Goal: Communication & Community: Answer question/provide support

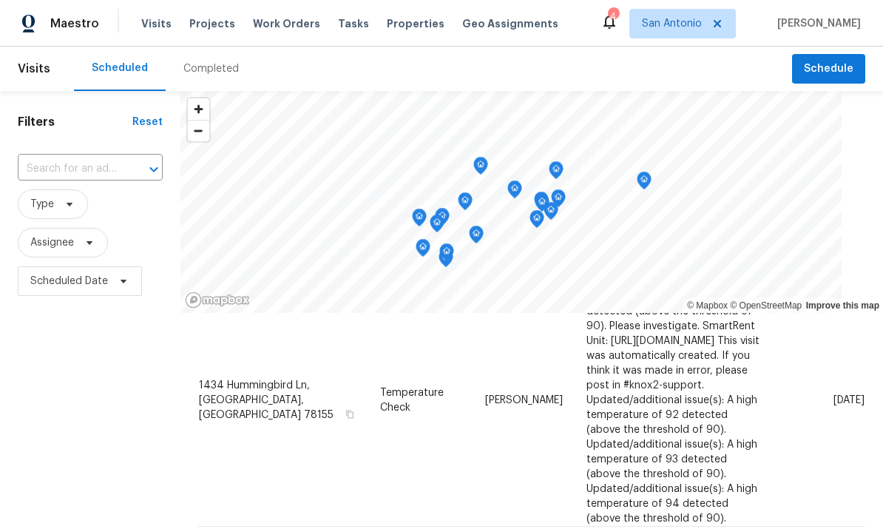
scroll to position [649, 0]
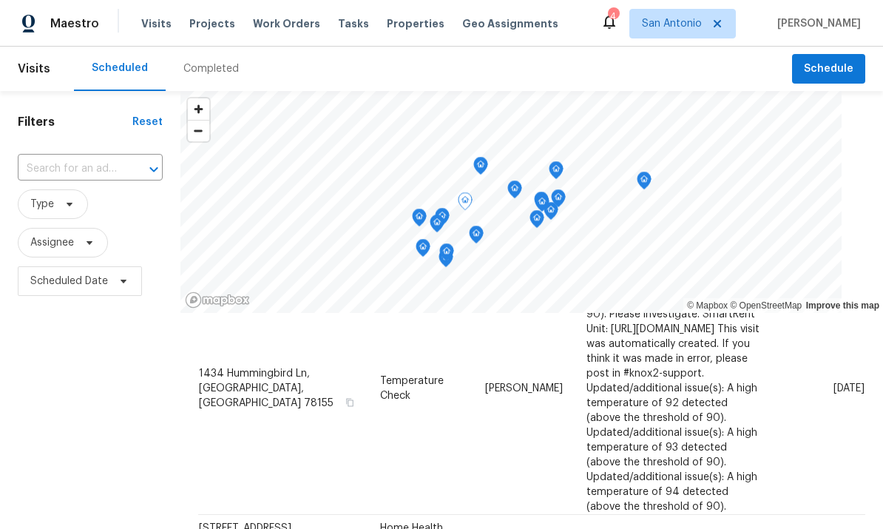
click at [0, 0] on icon at bounding box center [0, 0] width 0 height 0
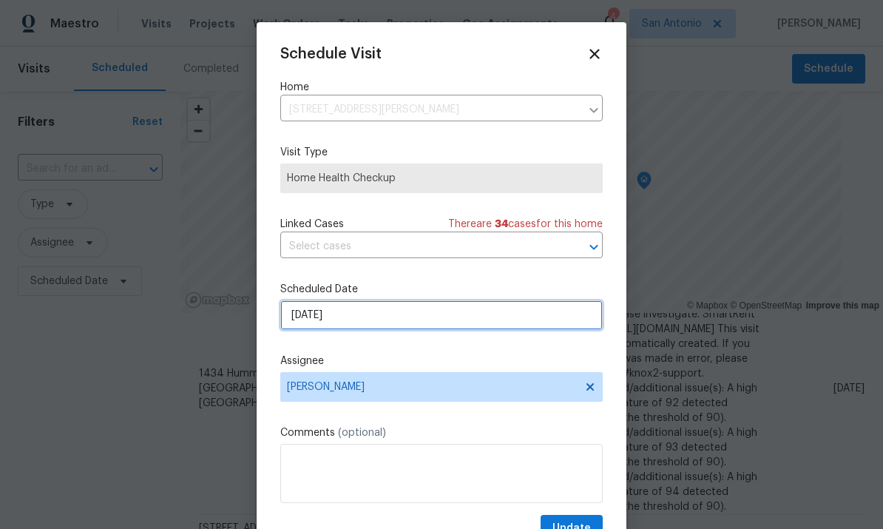
click at [372, 323] on input "10/8/2025" at bounding box center [441, 315] width 323 height 30
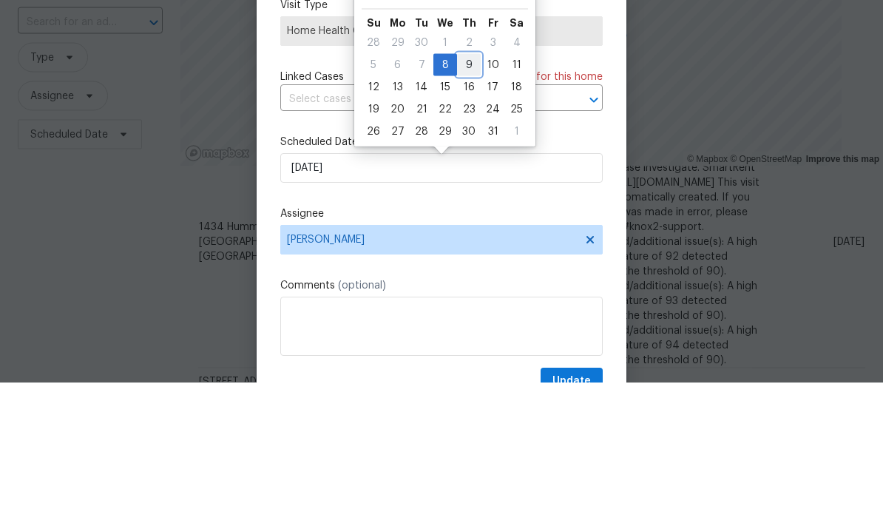
click at [473, 201] on div "9" at bounding box center [469, 211] width 24 height 21
type input "10/9/2025"
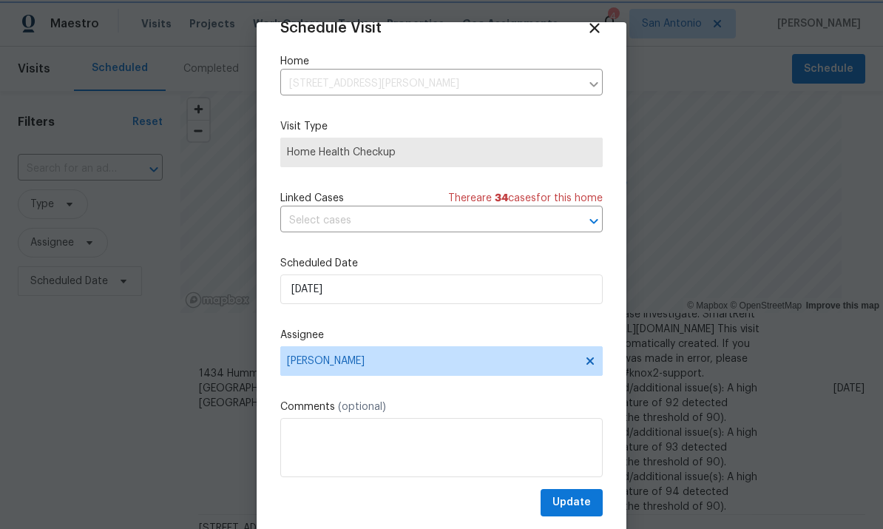
scroll to position [29, 0]
click at [574, 502] on span "Update" at bounding box center [572, 502] width 38 height 18
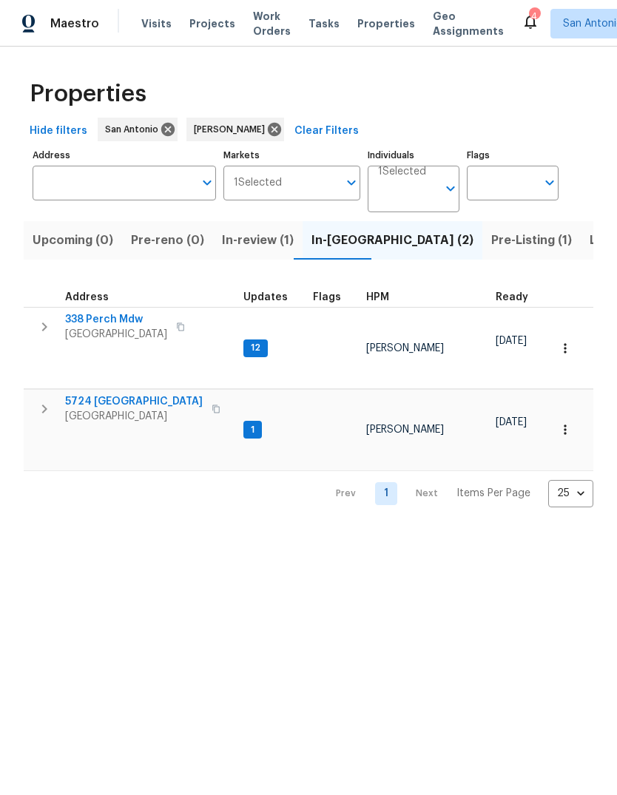
click at [105, 331] on span "[GEOGRAPHIC_DATA]" at bounding box center [116, 334] width 102 height 15
click at [107, 394] on span "5724 Columbia" at bounding box center [134, 401] width 138 height 15
click at [65, 249] on span "Upcoming (0)" at bounding box center [73, 240] width 81 height 21
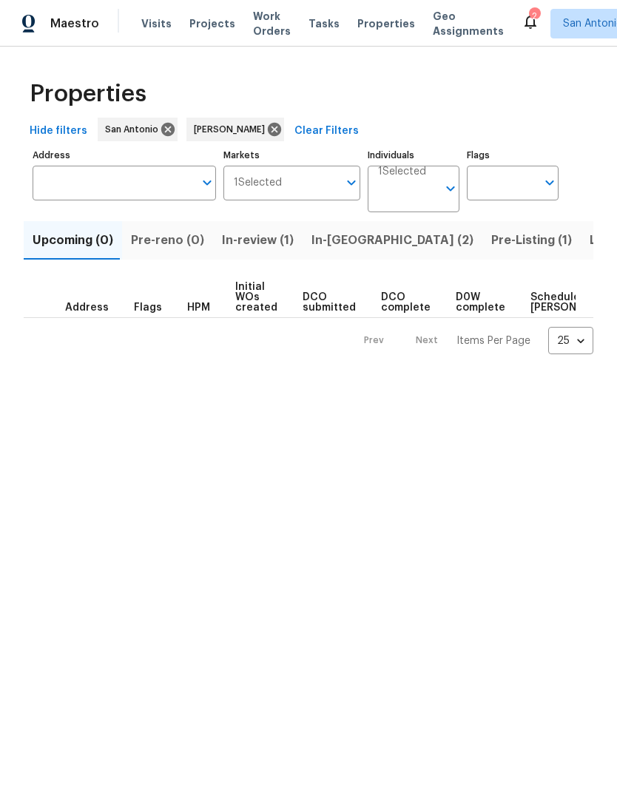
click at [252, 246] on span "In-review (1)" at bounding box center [258, 240] width 72 height 21
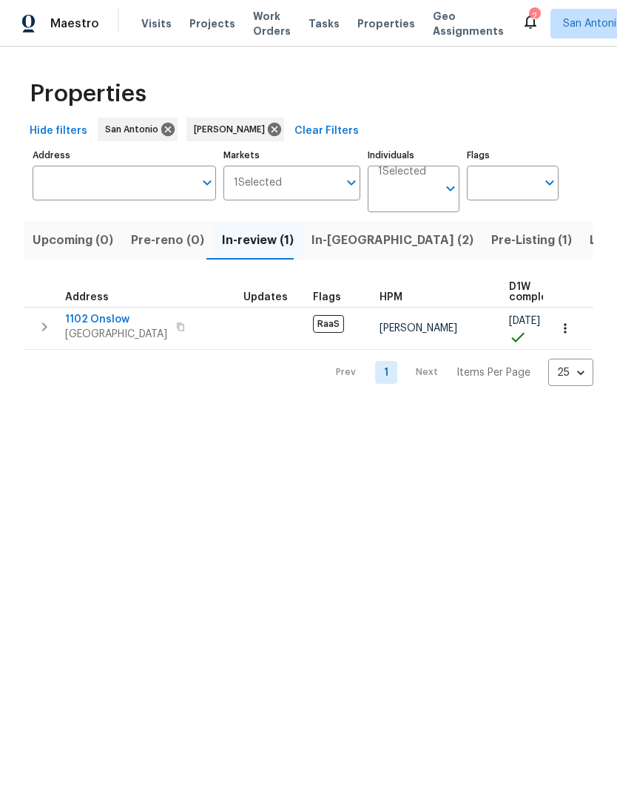
click at [345, 234] on span "In-reno (2)" at bounding box center [392, 240] width 162 height 21
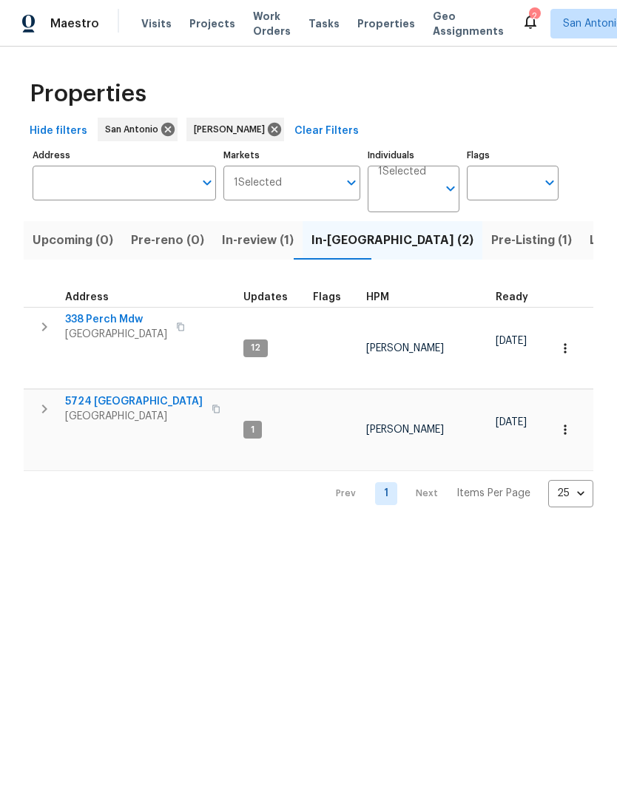
click at [491, 245] on span "Pre-Listing (1)" at bounding box center [531, 240] width 81 height 21
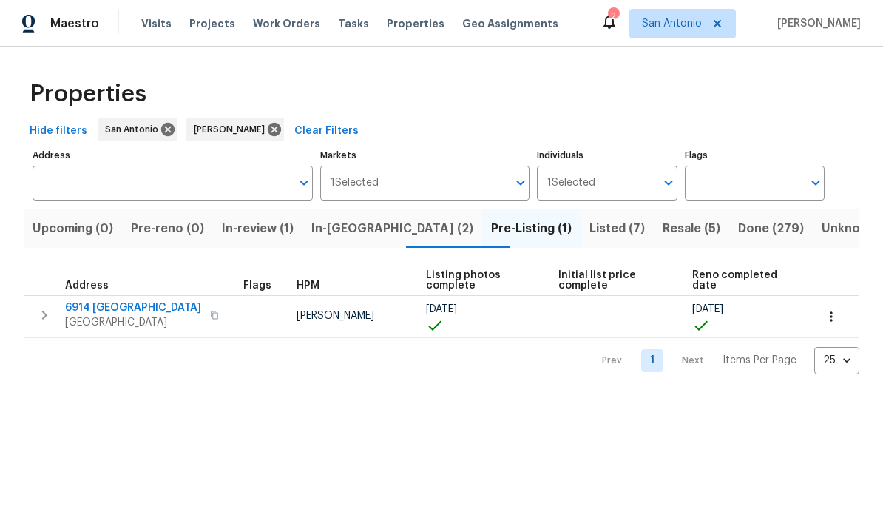
click at [104, 325] on span "San Antonio, TX 78242" at bounding box center [133, 322] width 136 height 15
click at [663, 228] on span "Resale (5)" at bounding box center [692, 228] width 58 height 21
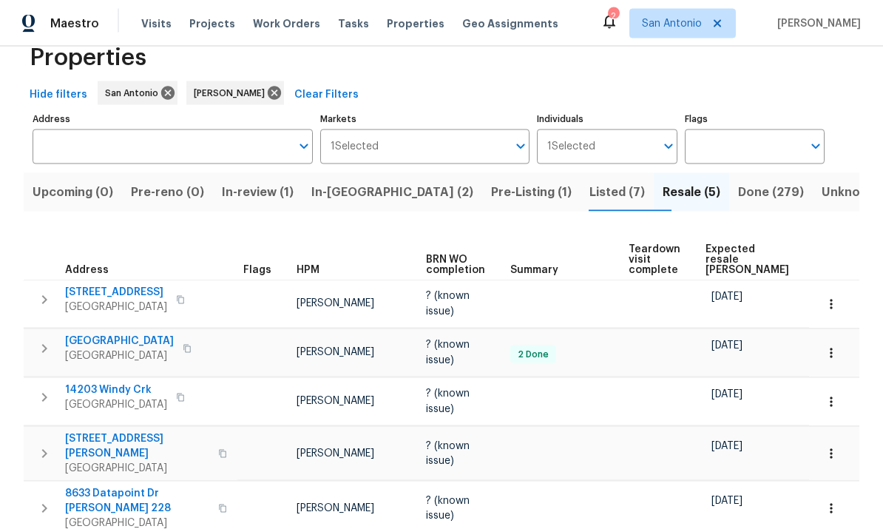
scroll to position [55, 0]
click at [108, 334] on span "10206 Canton Fld" at bounding box center [119, 341] width 109 height 15
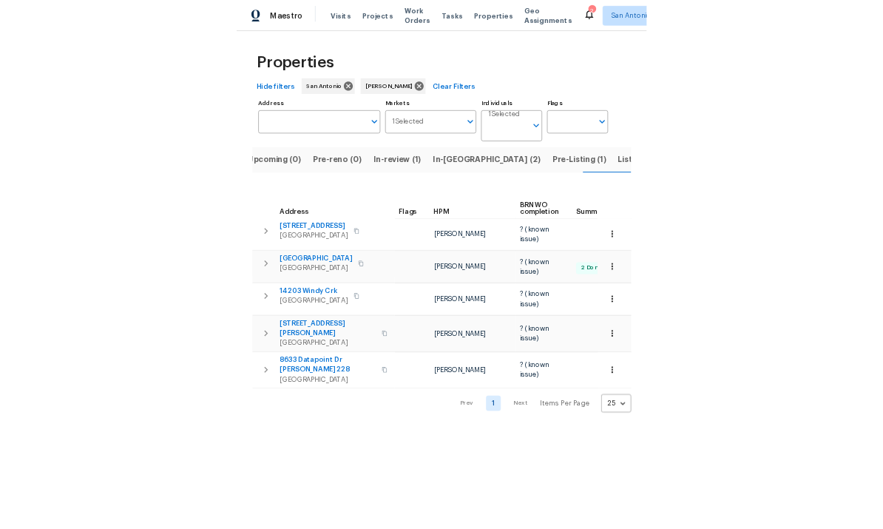
scroll to position [0, 17]
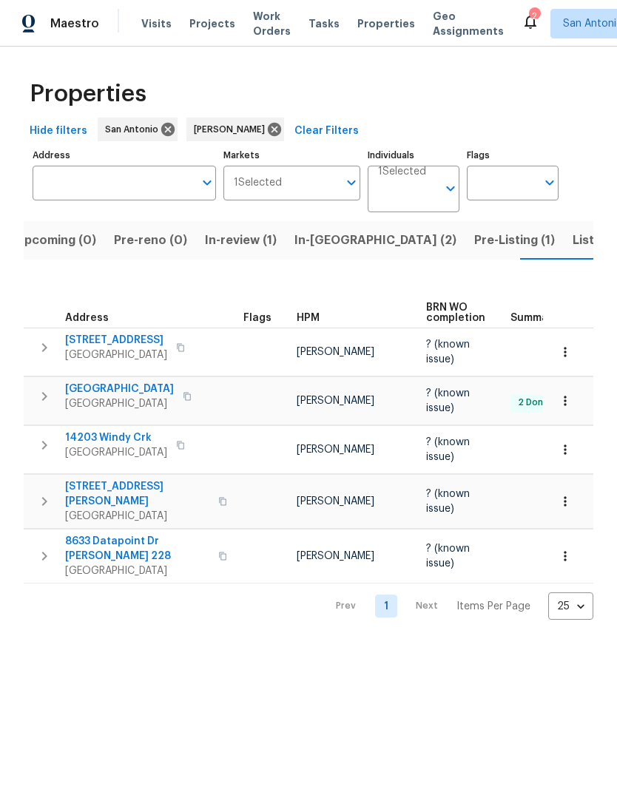
click at [316, 244] on span "In-reno (2)" at bounding box center [375, 240] width 162 height 21
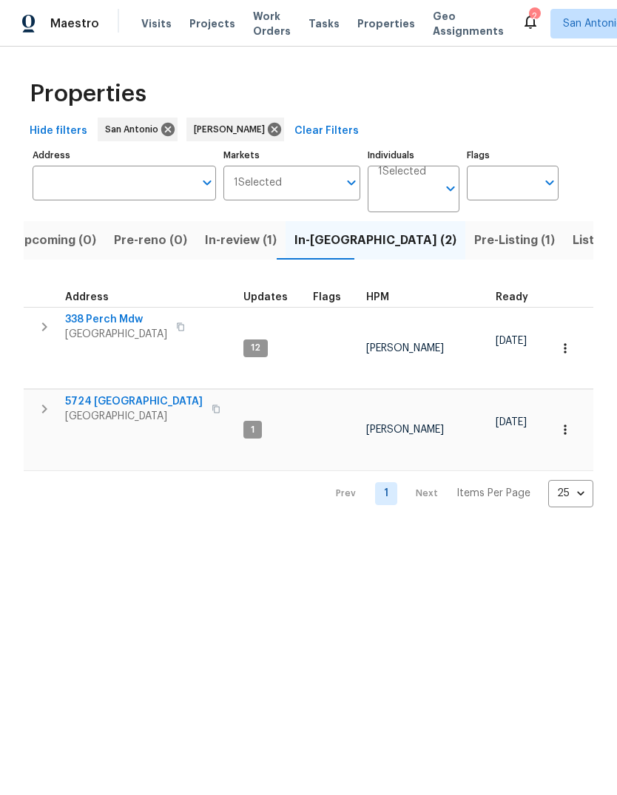
click at [116, 320] on span "338 Perch Mdw" at bounding box center [116, 319] width 102 height 15
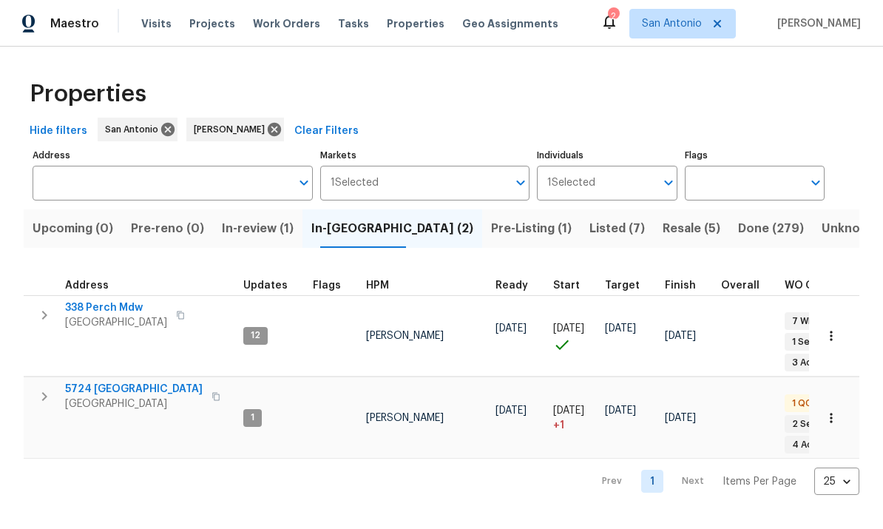
click at [840, 334] on button "button" at bounding box center [831, 336] width 33 height 33
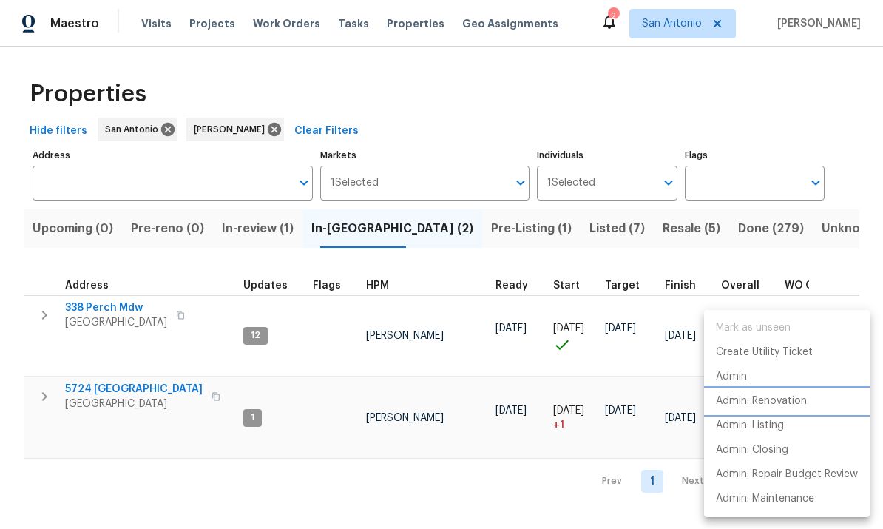
click at [793, 402] on p "Admin: Renovation" at bounding box center [761, 402] width 91 height 16
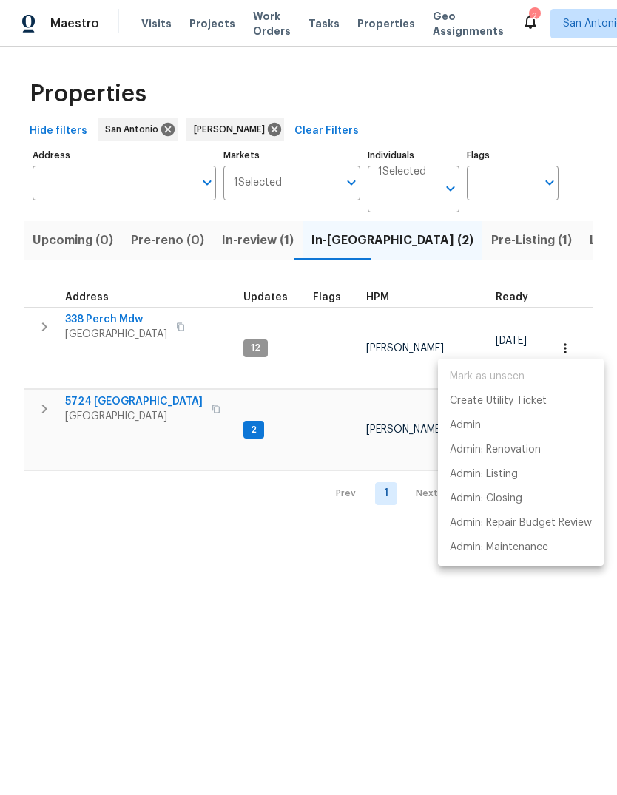
click at [323, 528] on div at bounding box center [308, 397] width 617 height 795
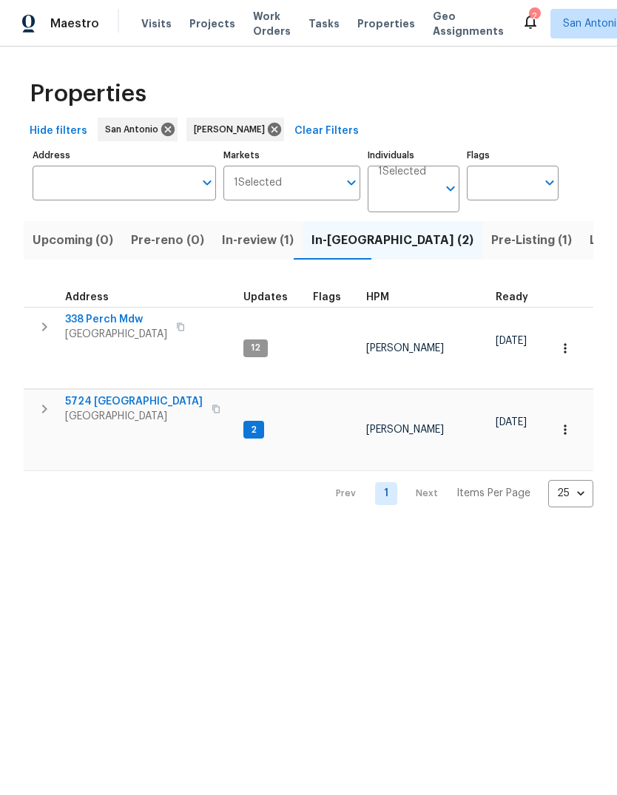
click at [107, 409] on span "SCHERTZ, TX 78154" at bounding box center [134, 416] width 138 height 15
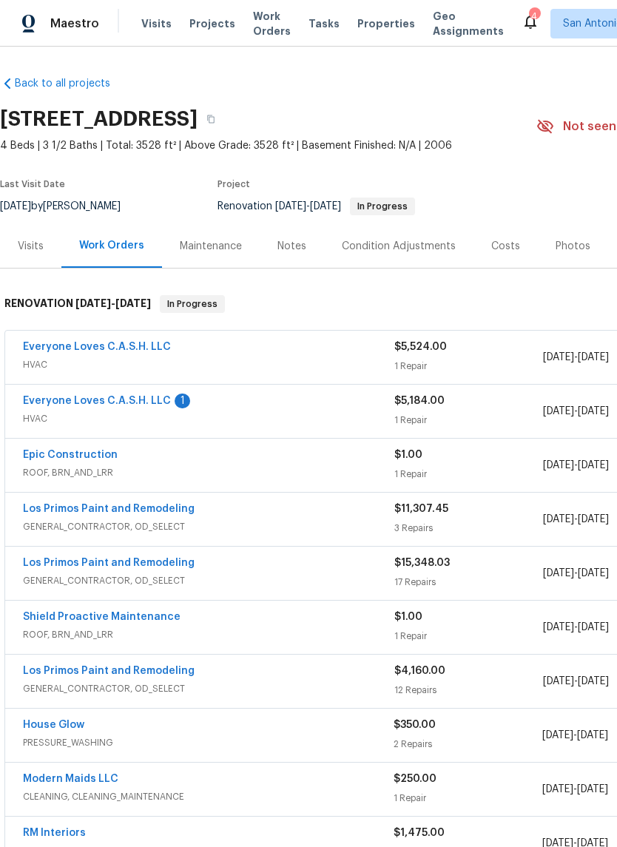
click at [127, 405] on link "Everyone Loves C.A.S.H. LLC" at bounding box center [97, 401] width 148 height 10
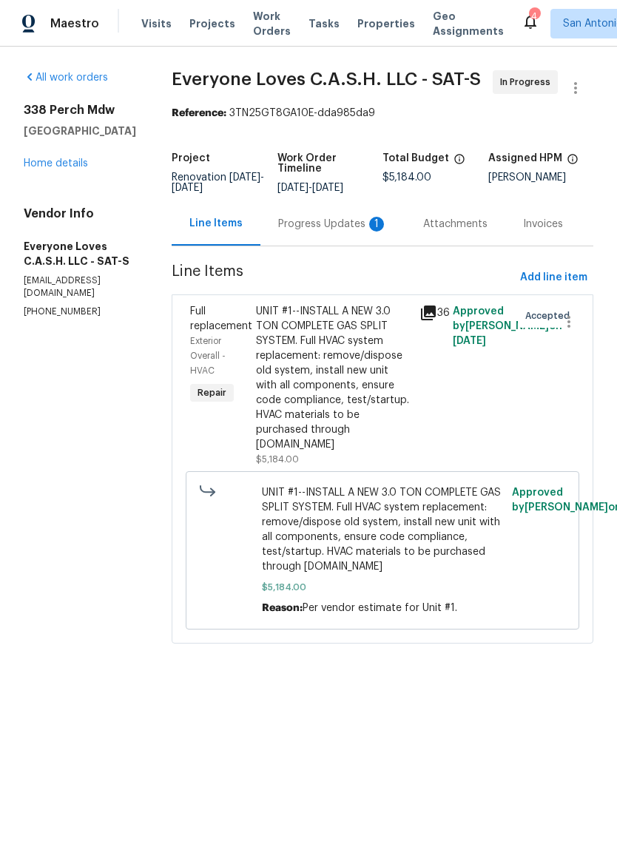
click at [332, 232] on div "Progress Updates 1" at bounding box center [332, 224] width 109 height 15
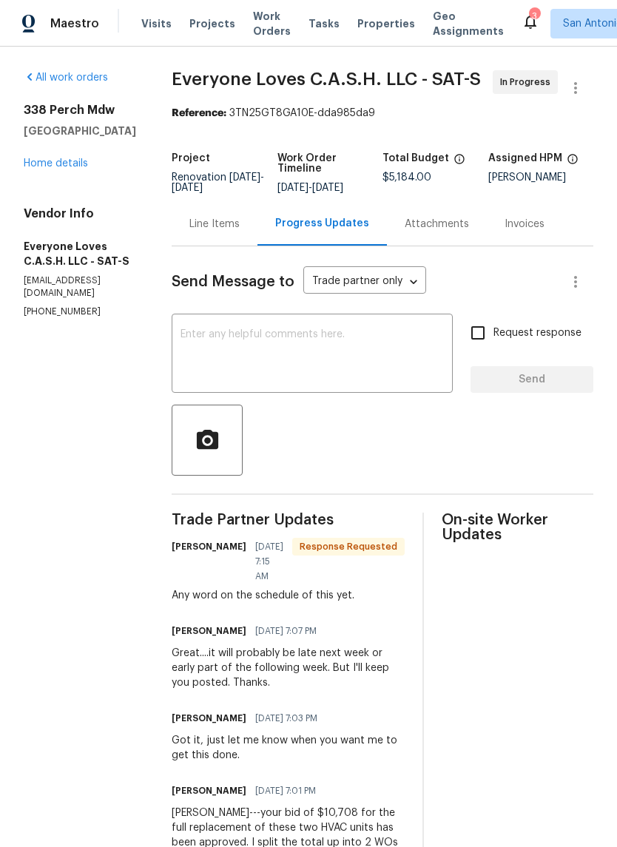
click at [282, 371] on textarea at bounding box center [311, 355] width 263 height 52
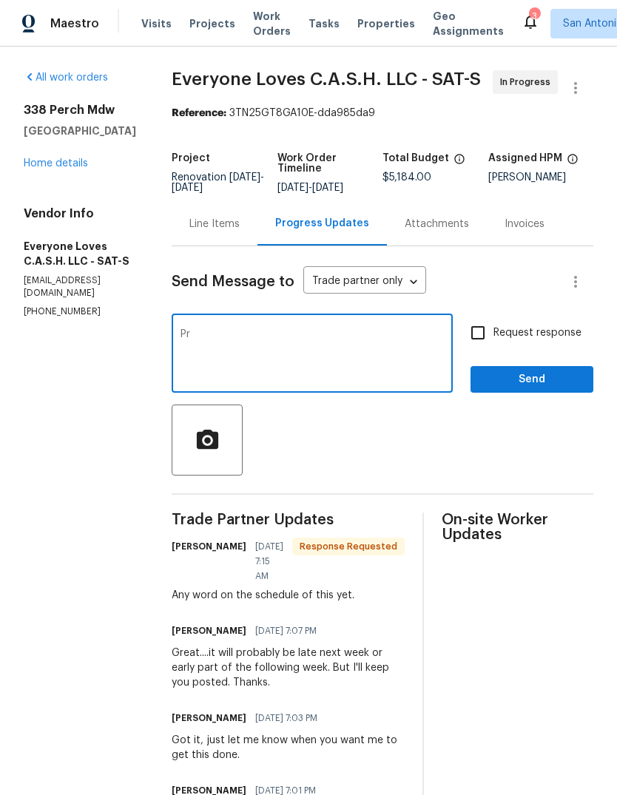
type textarea "P"
type textarea "S"
type textarea "Let me check with the GC & I’ll get back to you. Thanks."
click at [542, 389] on span "Send" at bounding box center [531, 380] width 99 height 18
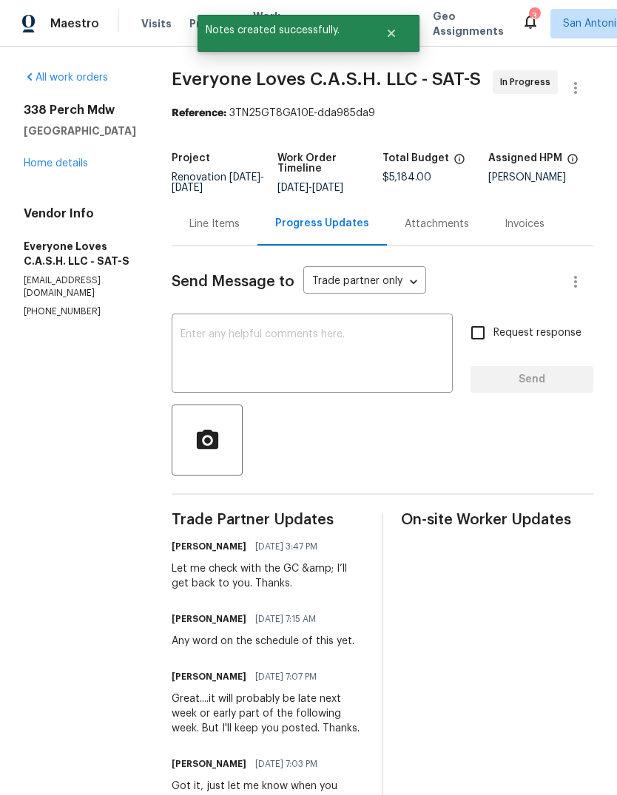
click at [70, 163] on link "Home details" at bounding box center [56, 163] width 64 height 10
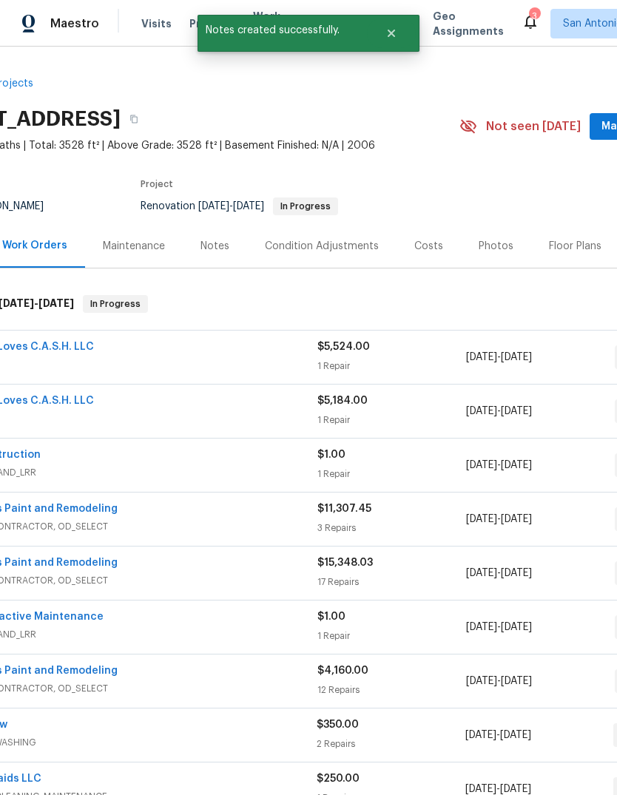
scroll to position [-1, 81]
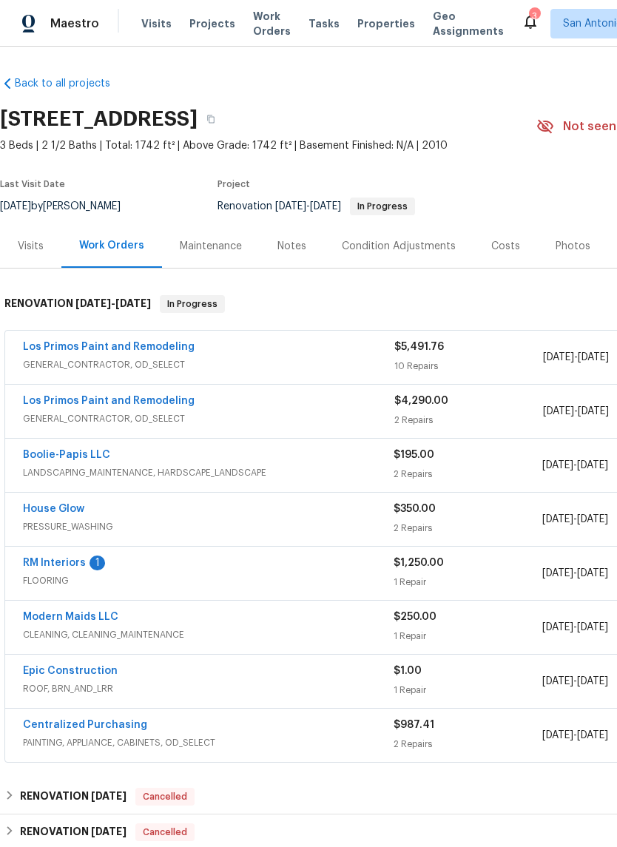
click at [60, 566] on link "RM Interiors" at bounding box center [54, 563] width 63 height 10
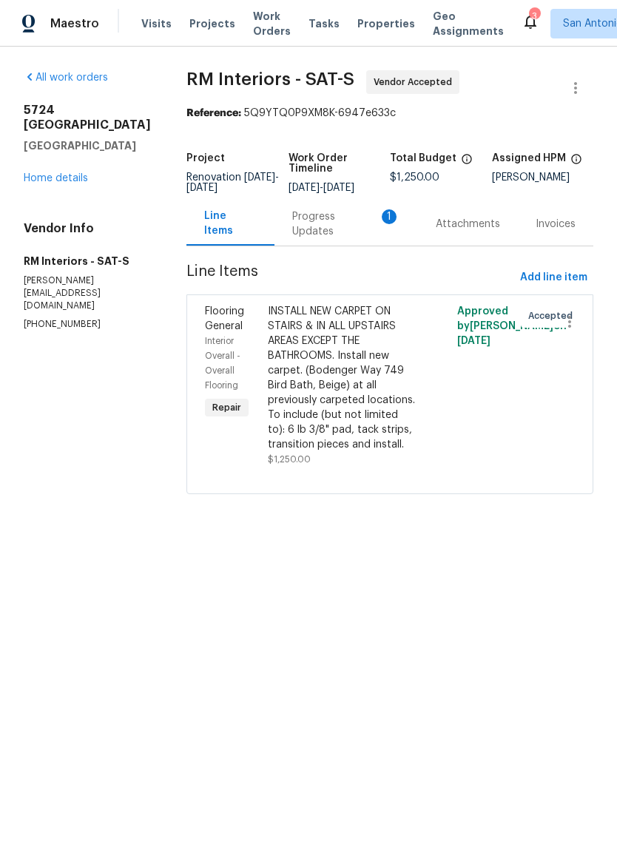
click at [333, 237] on div "Progress Updates 1" at bounding box center [346, 224] width 108 height 30
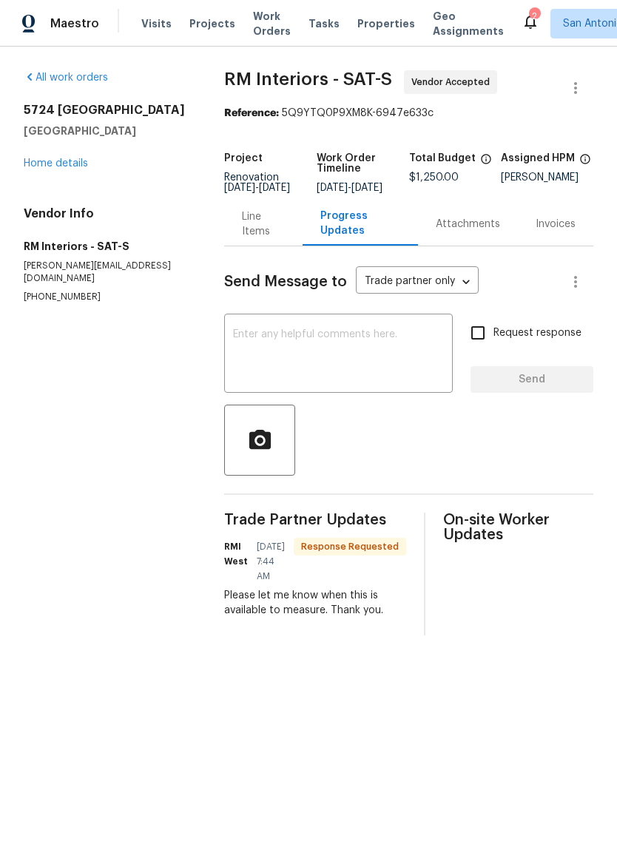
click at [312, 358] on textarea at bounding box center [338, 355] width 211 height 52
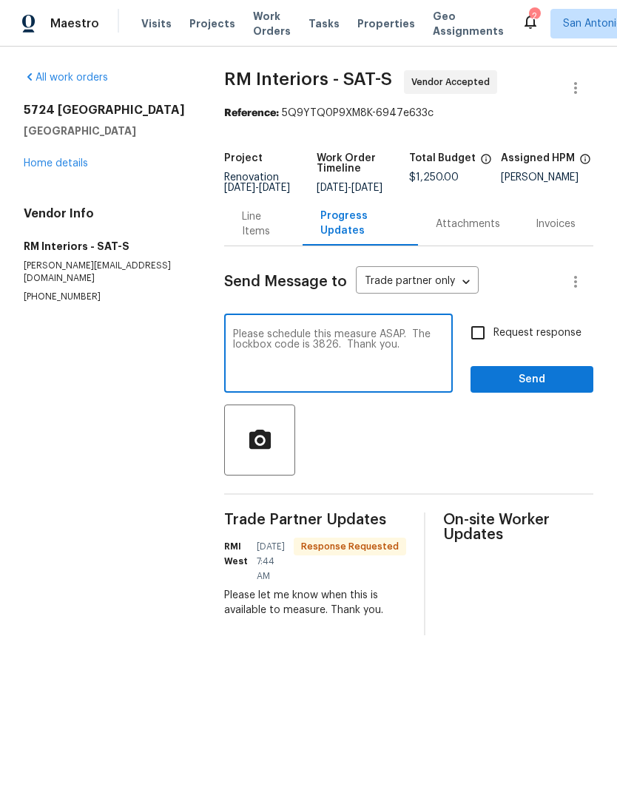
type textarea "Please schedule this measure ASAP. The lockbox code is 3826. Thank you."
click at [487, 348] on input "Request response" at bounding box center [477, 332] width 31 height 31
checkbox input "true"
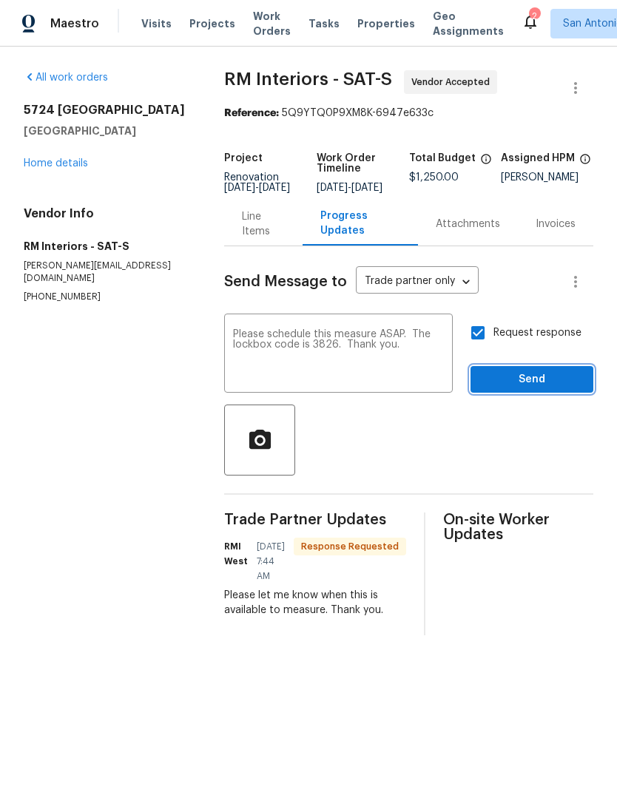
click at [538, 388] on span "Send" at bounding box center [531, 380] width 99 height 18
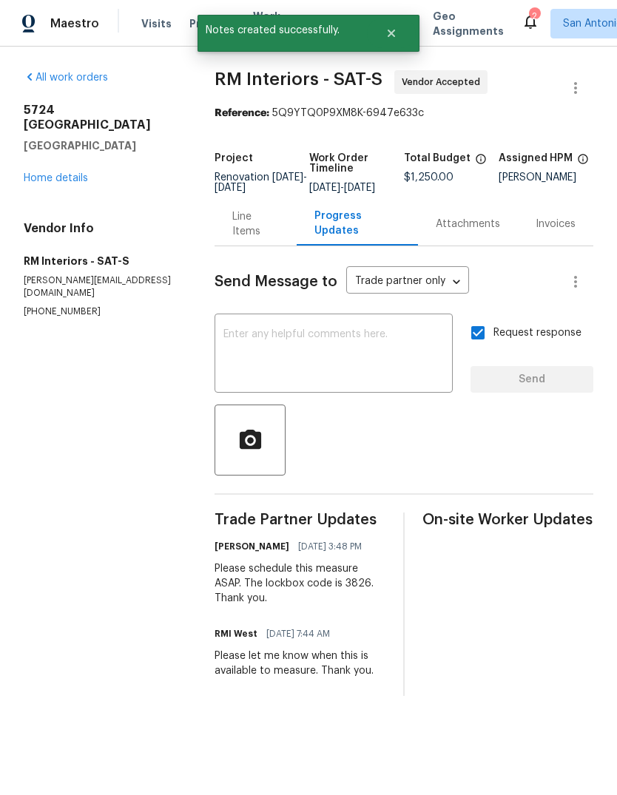
click at [54, 155] on div "5724 Columbia SCHERTZ, TX 78154 Home details" at bounding box center [101, 144] width 155 height 83
click at [67, 173] on link "Home details" at bounding box center [56, 178] width 64 height 10
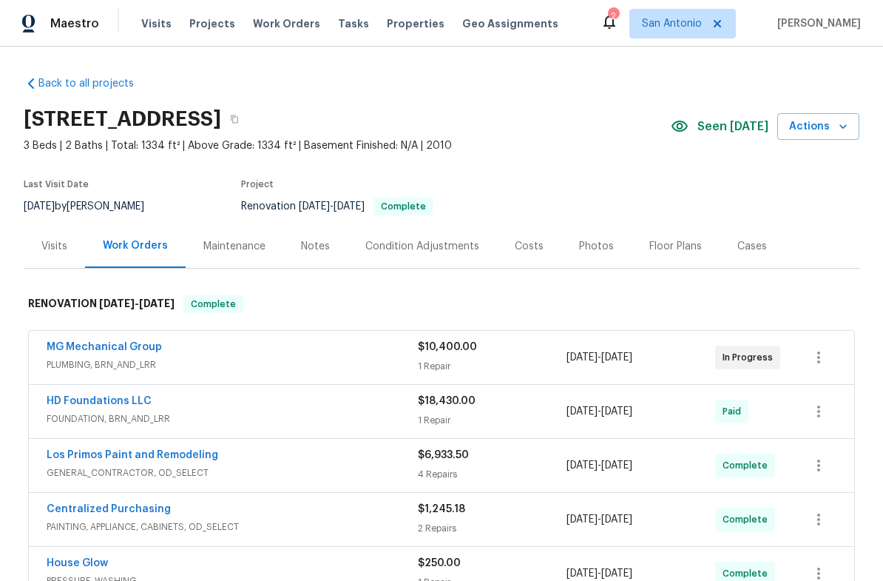
click at [314, 244] on div "Notes" at bounding box center [315, 246] width 29 height 15
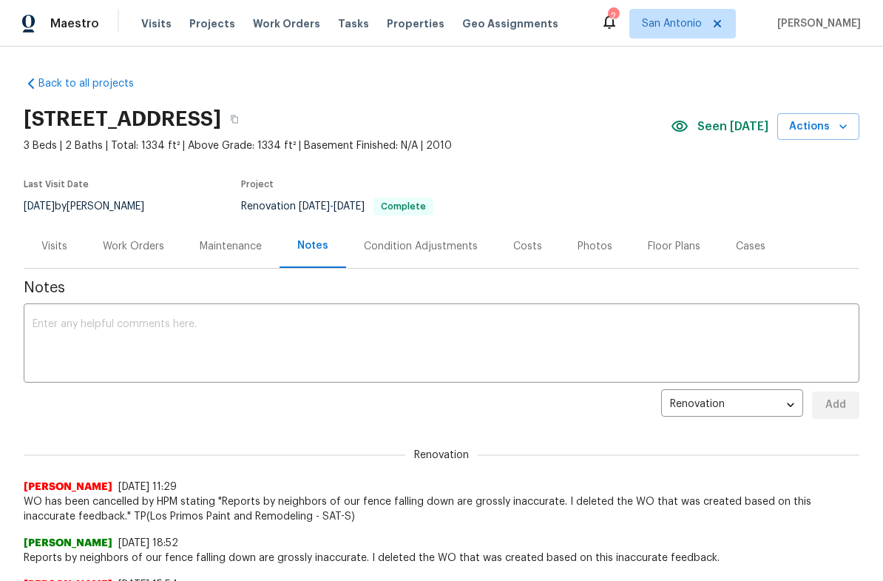
click at [590, 248] on div "Photos" at bounding box center [595, 246] width 35 height 15
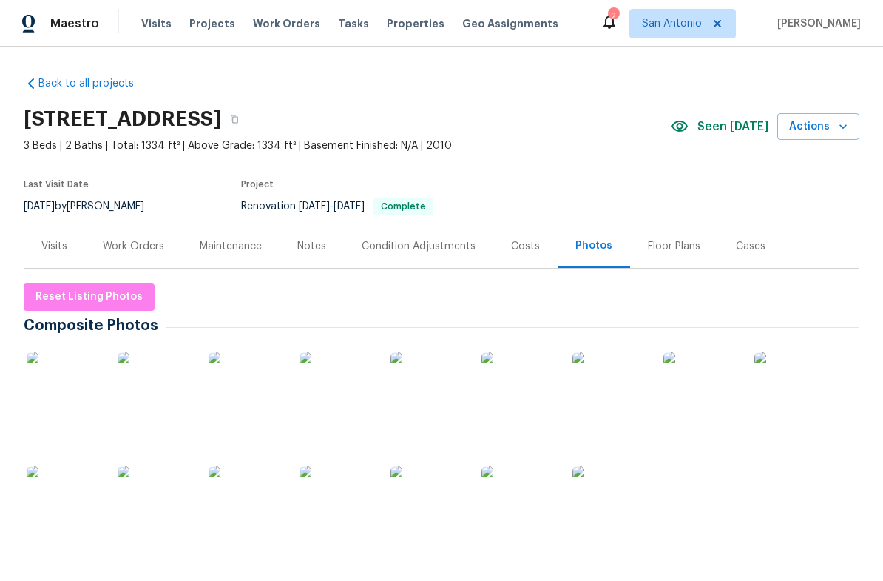
click at [65, 382] on img at bounding box center [64, 388] width 74 height 74
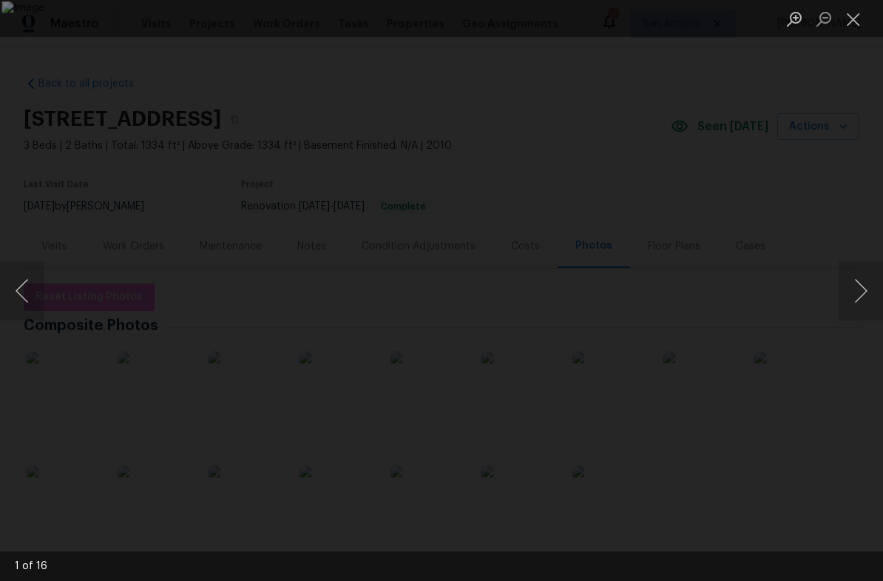
click at [853, 294] on button "Next image" at bounding box center [861, 290] width 44 height 59
click at [850, 289] on button "Next image" at bounding box center [861, 290] width 44 height 59
click at [854, 299] on button "Next image" at bounding box center [861, 290] width 44 height 59
click at [860, 293] on button "Next image" at bounding box center [861, 290] width 44 height 59
click at [855, 293] on button "Next image" at bounding box center [861, 290] width 44 height 59
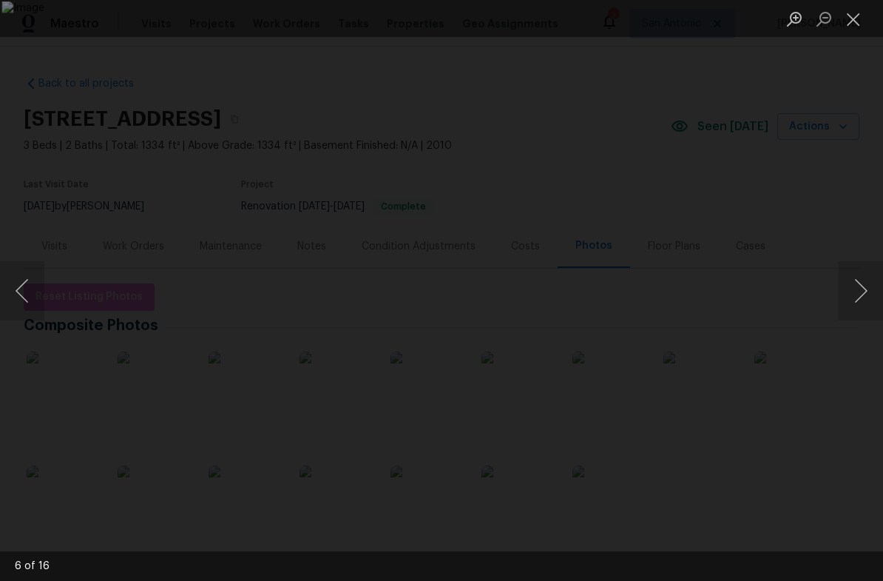
click at [852, 293] on button "Next image" at bounding box center [861, 290] width 44 height 59
click at [851, 290] on button "Next image" at bounding box center [861, 290] width 44 height 59
click at [853, 289] on button "Next image" at bounding box center [861, 290] width 44 height 59
click at [862, 286] on button "Next image" at bounding box center [861, 290] width 44 height 59
click at [854, 291] on button "Next image" at bounding box center [861, 290] width 44 height 59
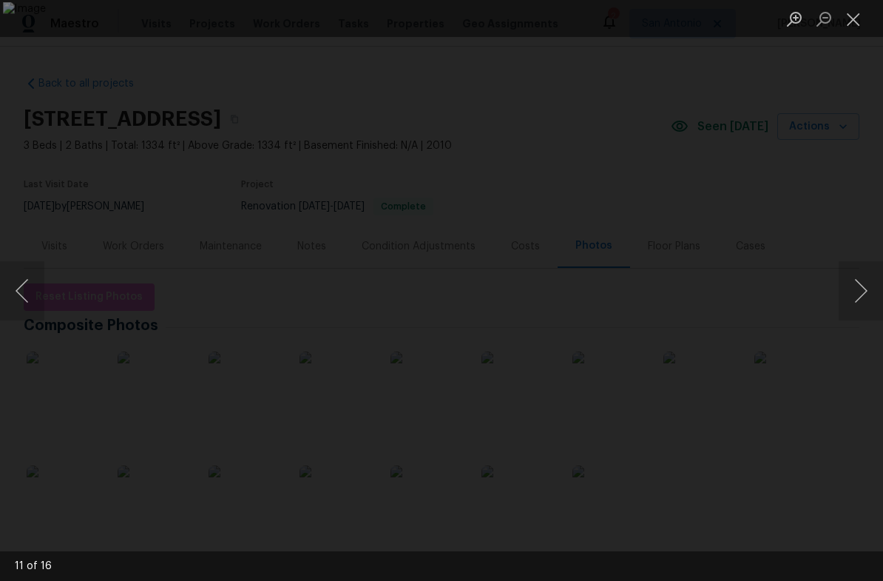
click at [857, 288] on button "Next image" at bounding box center [861, 290] width 44 height 59
click at [856, 284] on button "Next image" at bounding box center [861, 290] width 44 height 59
click at [854, 291] on button "Next image" at bounding box center [861, 290] width 44 height 59
click at [857, 286] on button "Next image" at bounding box center [861, 290] width 44 height 59
click at [866, 294] on button "Next image" at bounding box center [861, 290] width 44 height 59
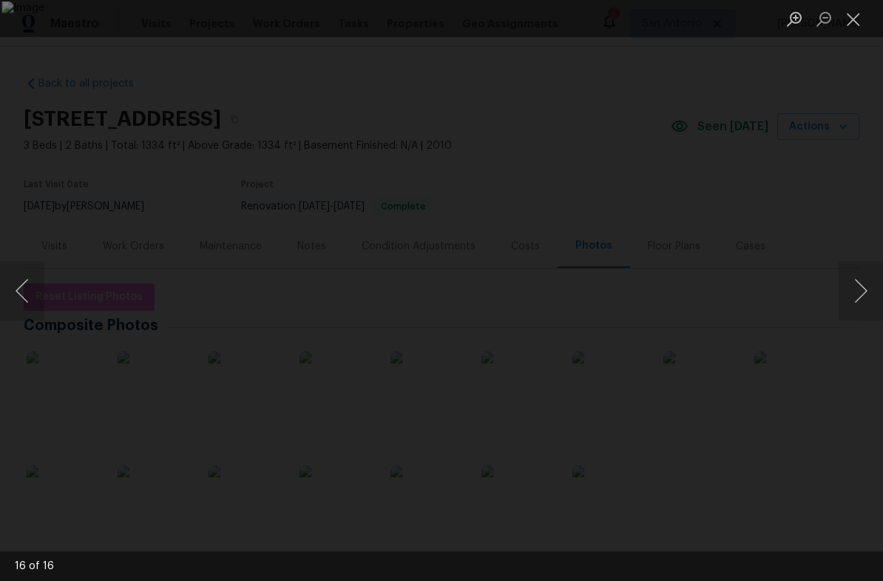
click at [858, 286] on button "Next image" at bounding box center [861, 290] width 44 height 59
click at [866, 286] on button "Next image" at bounding box center [861, 290] width 44 height 59
click at [872, 290] on button "Next image" at bounding box center [861, 290] width 44 height 59
click at [866, 286] on button "Next image" at bounding box center [861, 290] width 44 height 59
click at [865, 284] on button "Next image" at bounding box center [861, 290] width 44 height 59
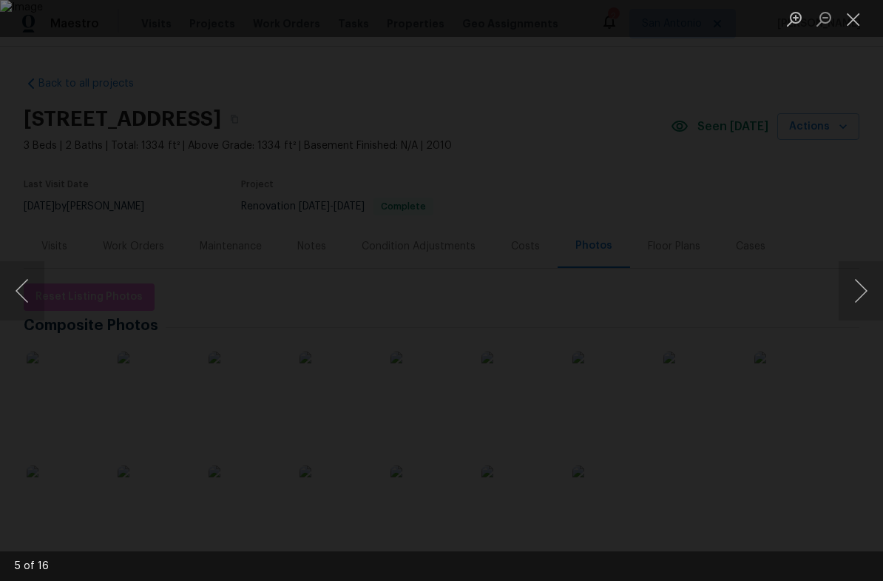
click at [860, 30] on button "Close lightbox" at bounding box center [854, 19] width 30 height 26
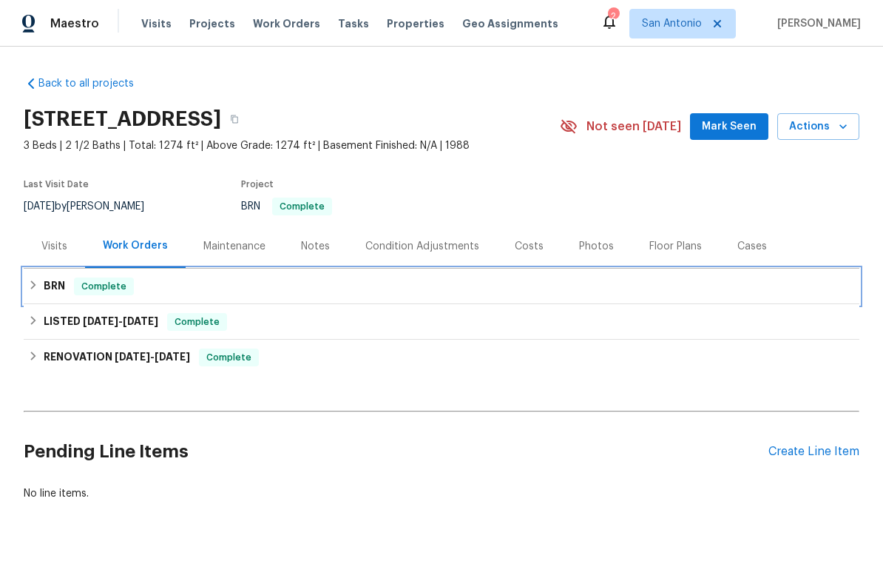
click at [115, 283] on span "Complete" at bounding box center [103, 286] width 57 height 15
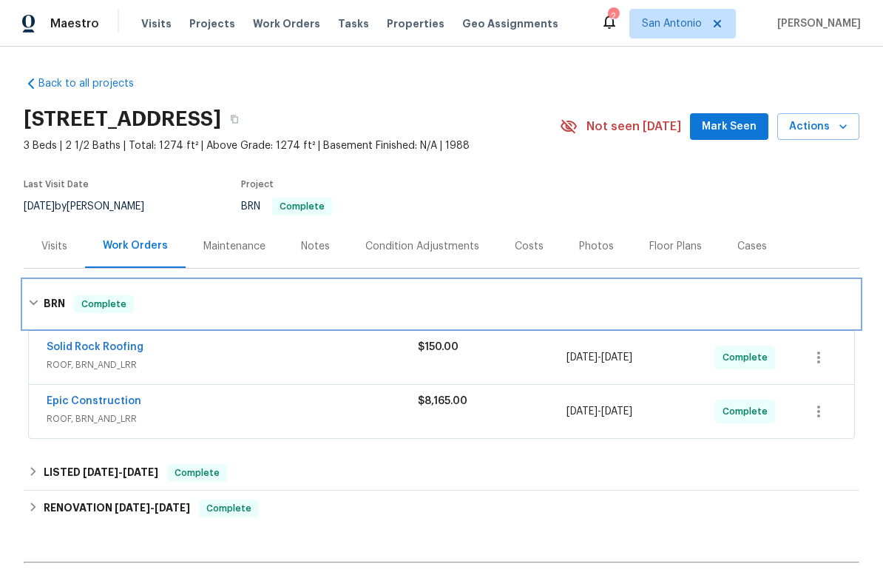
click at [107, 299] on span "Complete" at bounding box center [103, 304] width 57 height 15
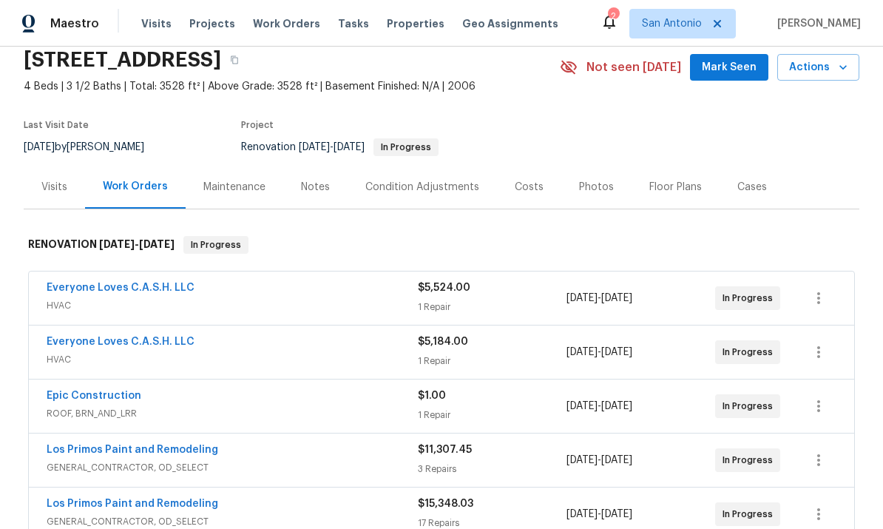
scroll to position [69, 0]
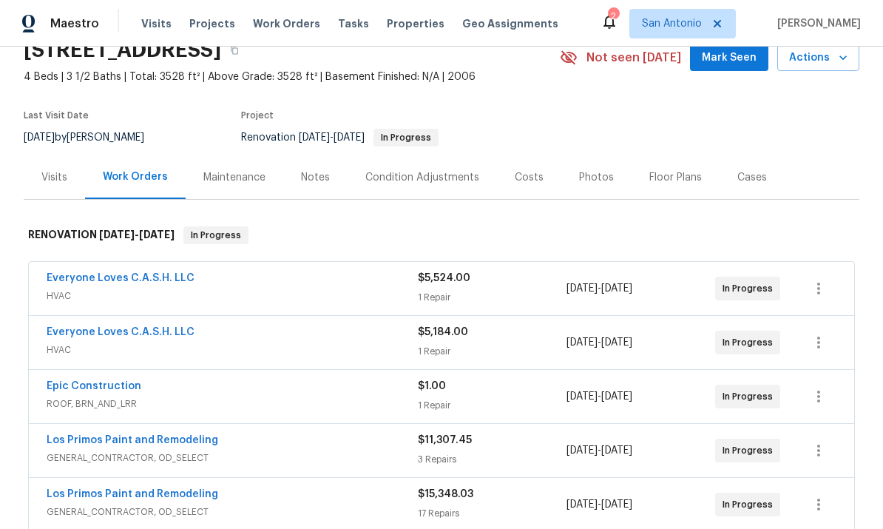
click at [87, 399] on span "ROOF, BRN_AND_LRR" at bounding box center [232, 404] width 371 height 15
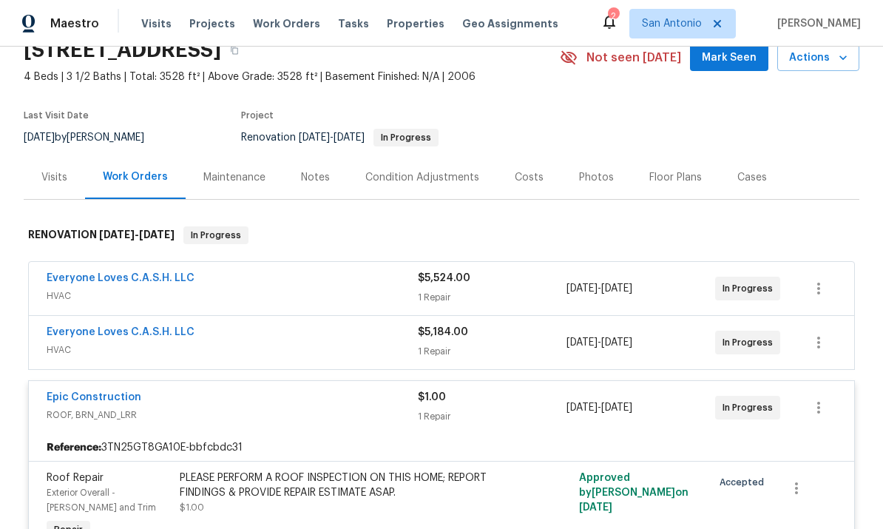
click at [95, 402] on link "Epic Construction" at bounding box center [94, 397] width 95 height 10
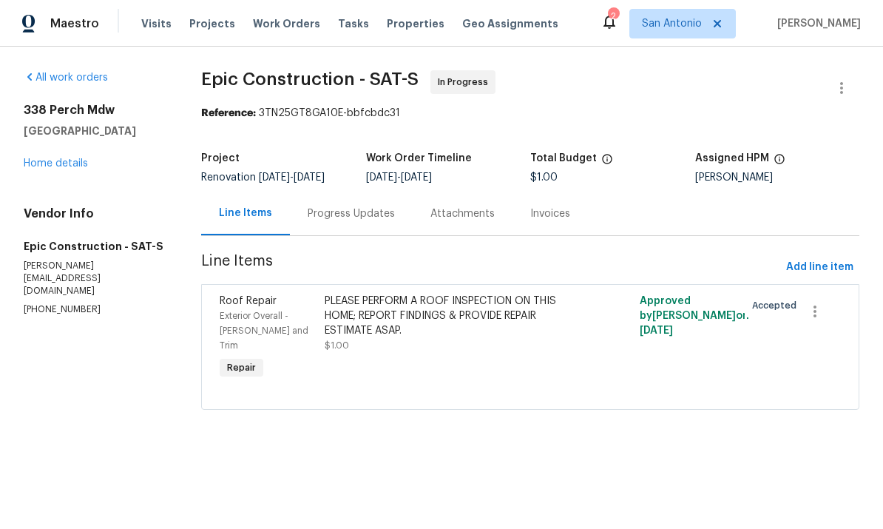
click at [343, 215] on div "Progress Updates" at bounding box center [351, 213] width 87 height 15
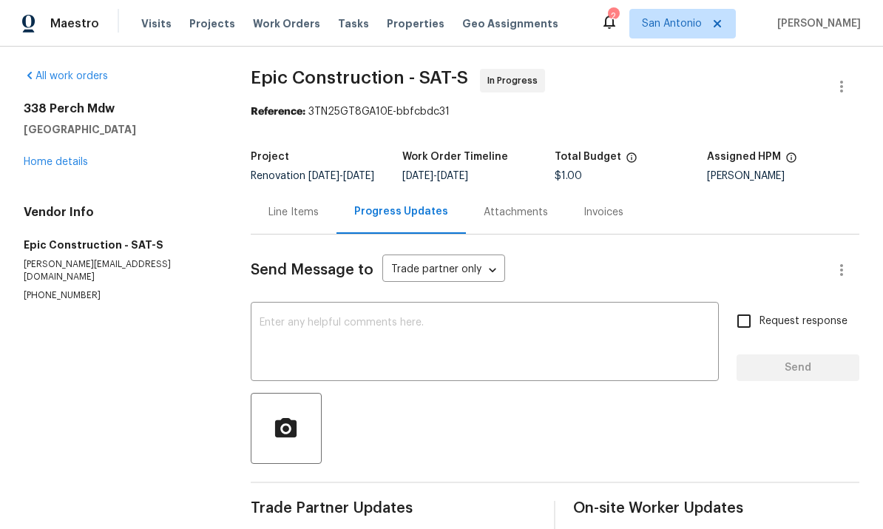
scroll to position [2, 0]
click at [50, 161] on link "Home details" at bounding box center [56, 161] width 64 height 10
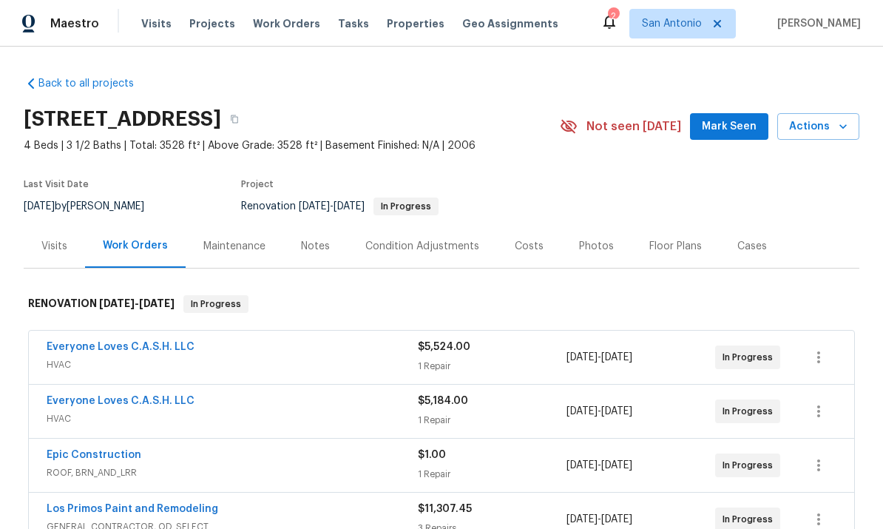
click at [106, 456] on link "Epic Construction" at bounding box center [94, 455] width 95 height 10
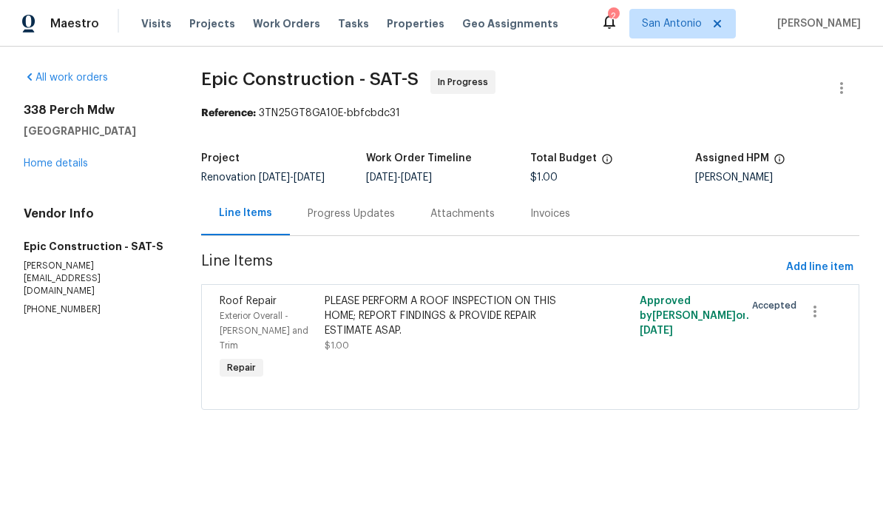
click at [337, 222] on div "Progress Updates" at bounding box center [351, 214] width 123 height 44
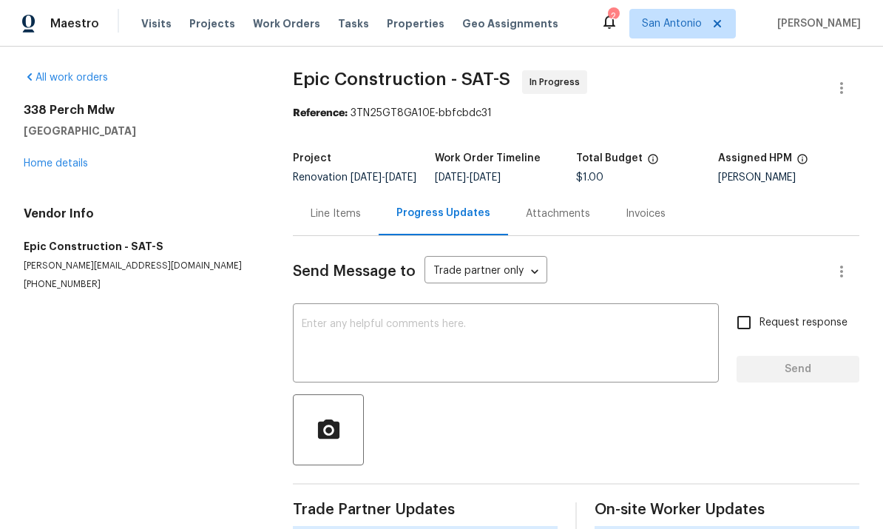
click at [365, 351] on textarea at bounding box center [506, 345] width 408 height 52
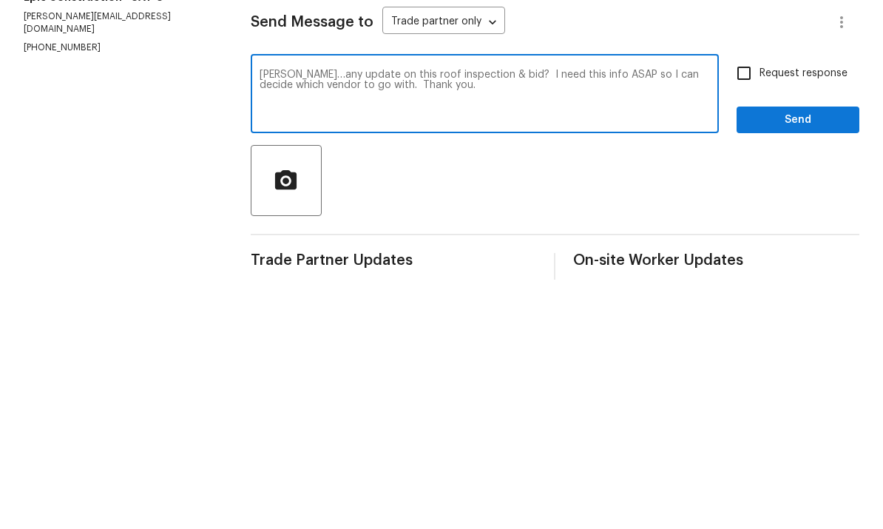
type textarea "[PERSON_NAME]…any update on this roof inspection & bid? I need this info ASAP s…"
click at [616, 307] on input "Request response" at bounding box center [744, 322] width 31 height 31
checkbox input "true"
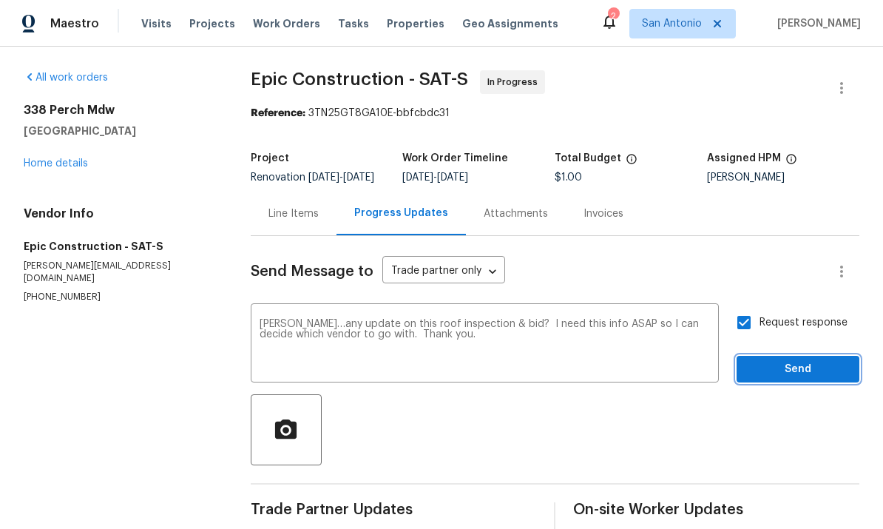
click at [616, 360] on span "Send" at bounding box center [798, 369] width 99 height 18
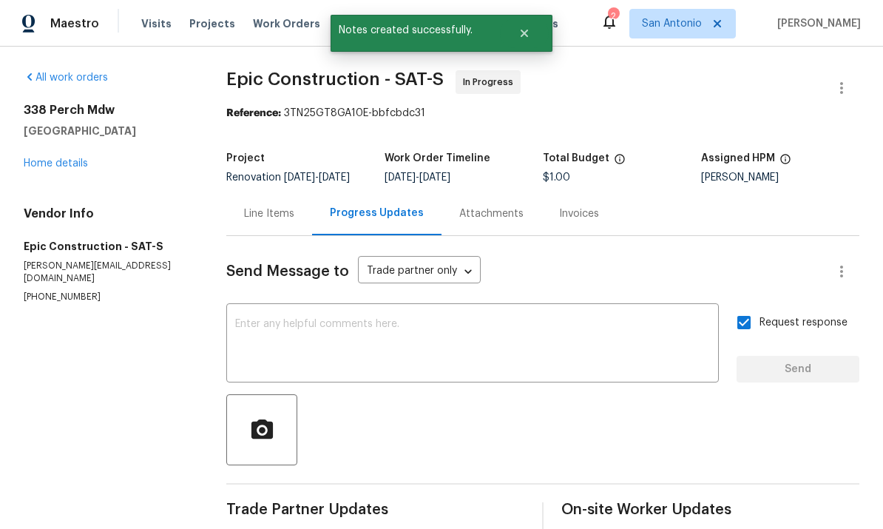
click at [64, 158] on link "Home details" at bounding box center [56, 163] width 64 height 10
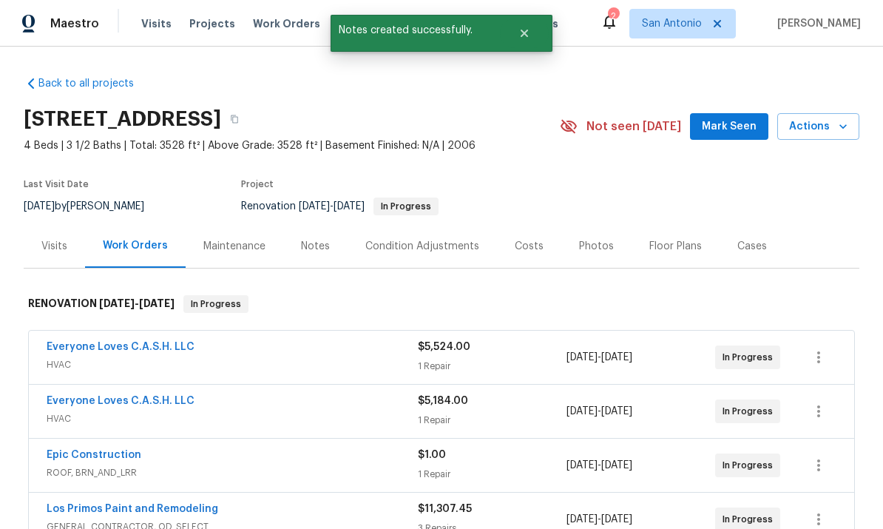
click at [616, 118] on span "Mark Seen" at bounding box center [729, 127] width 55 height 18
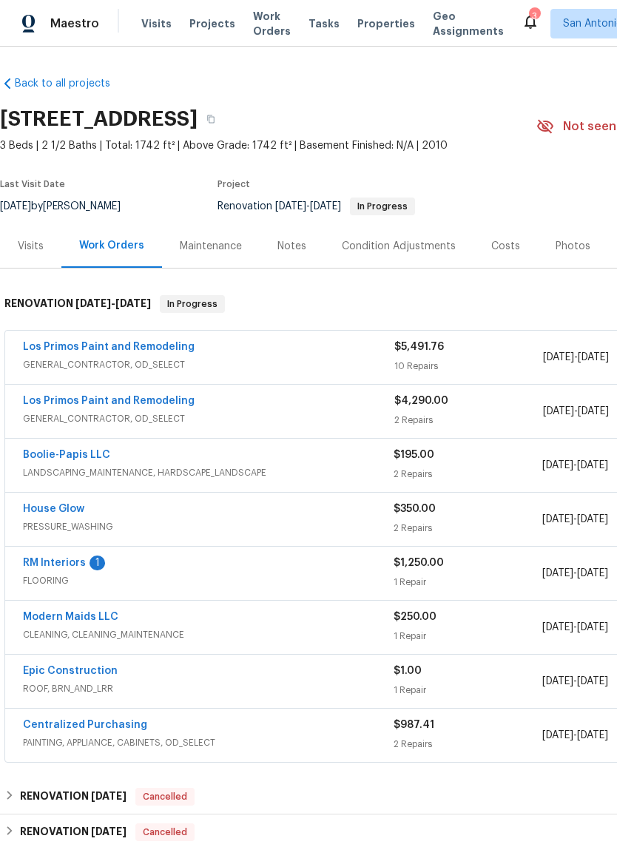
click at [83, 564] on link "RM Interiors" at bounding box center [54, 563] width 63 height 10
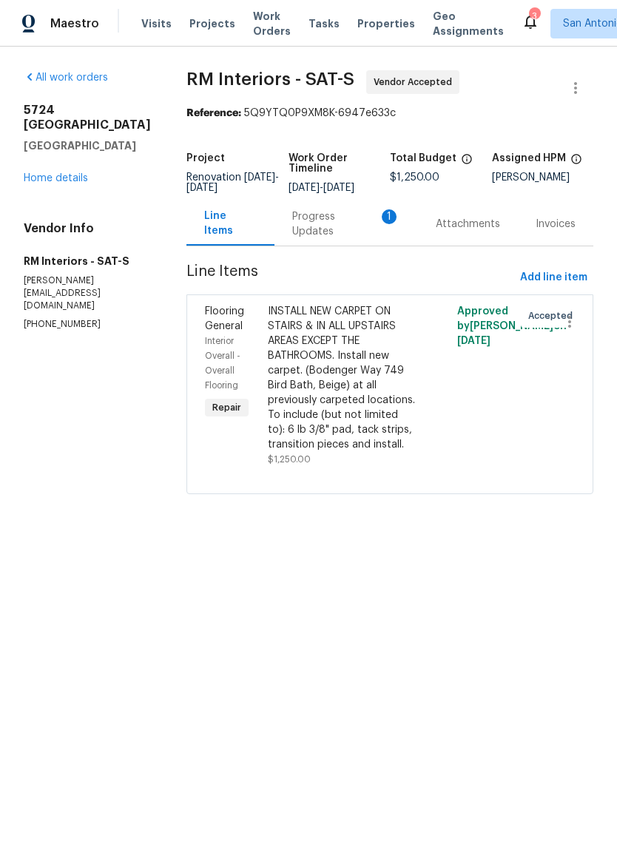
click at [341, 239] on div "Progress Updates 1" at bounding box center [346, 224] width 108 height 30
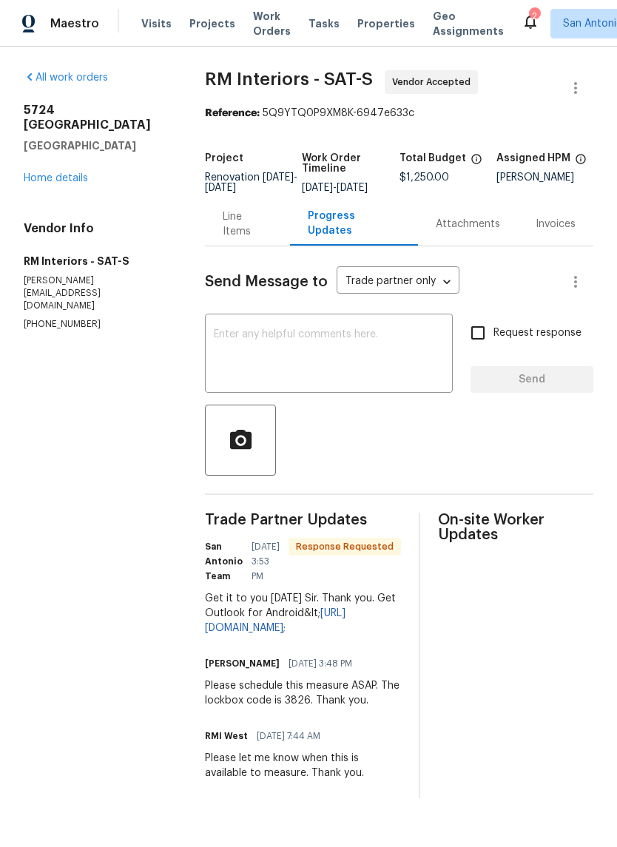
click at [276, 360] on textarea at bounding box center [329, 355] width 230 height 52
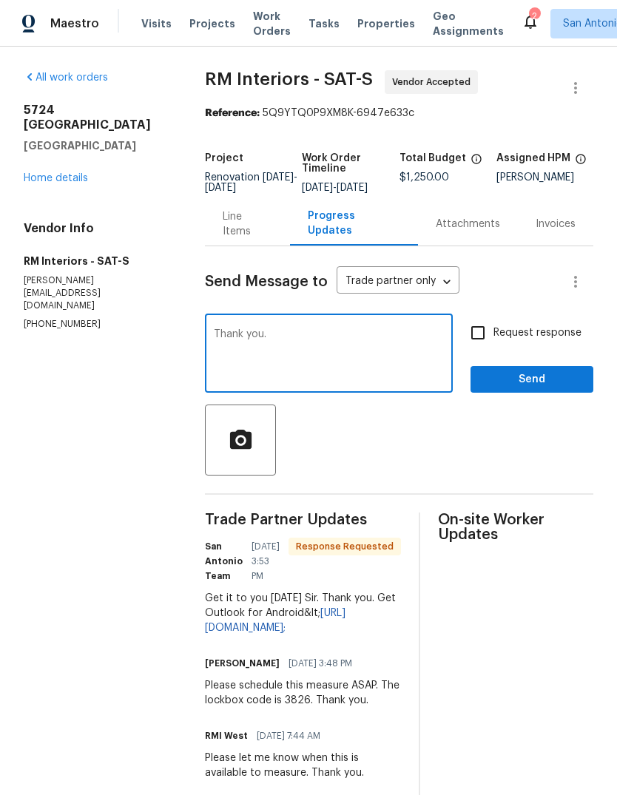
type textarea "Thank you."
click at [520, 394] on button "Send" at bounding box center [531, 379] width 123 height 27
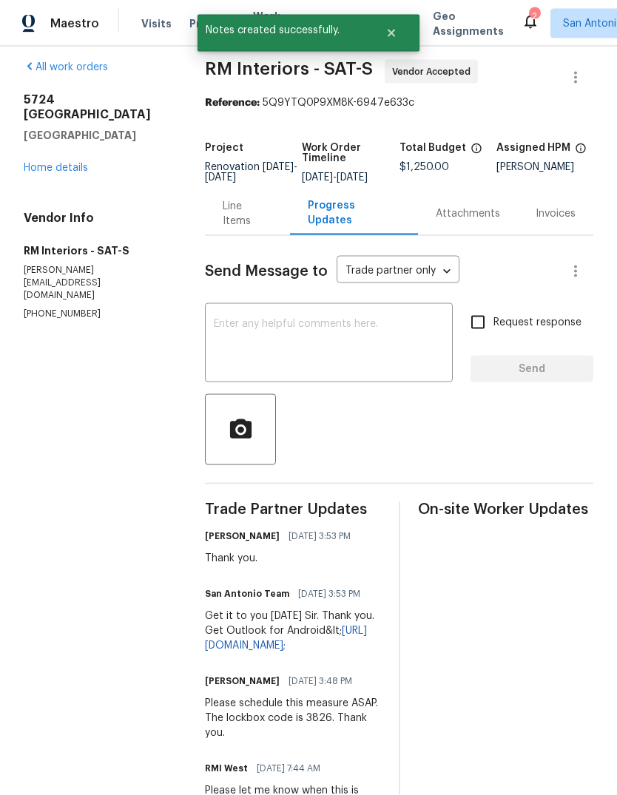
scroll to position [55, 0]
